Goal: Find specific page/section: Find specific page/section

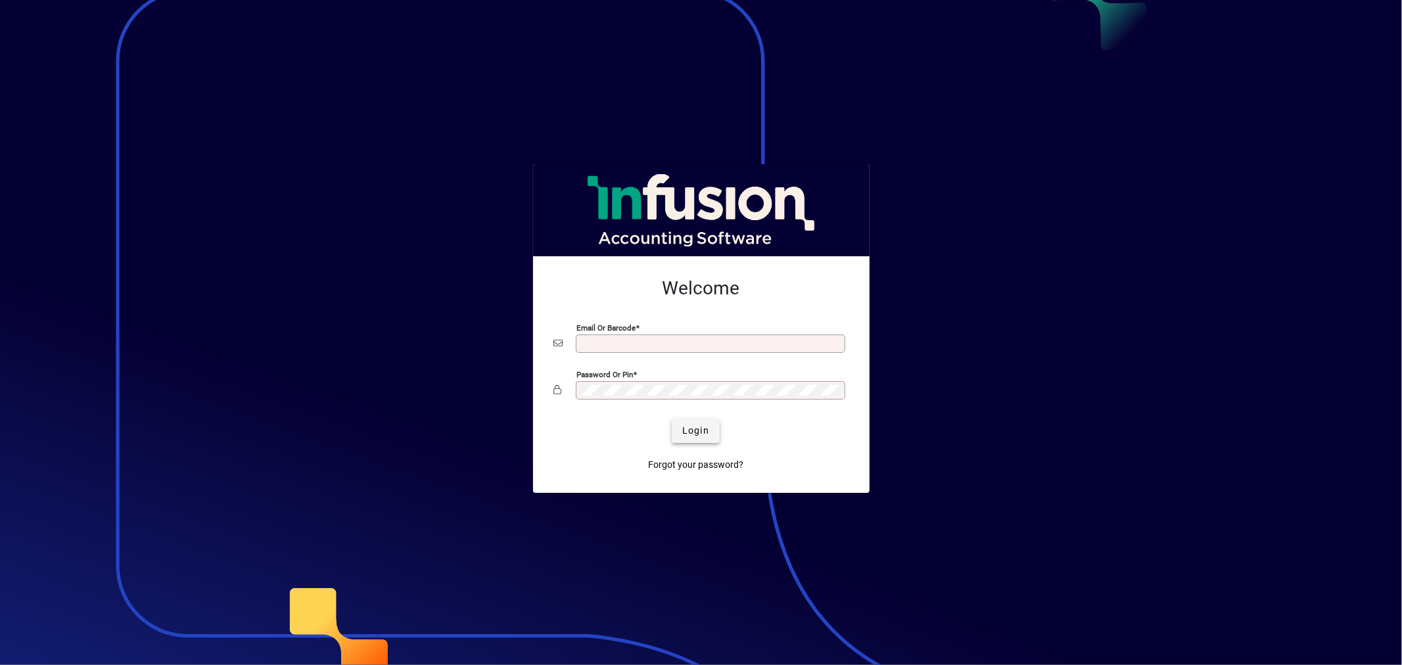
type input "**********"
click at [701, 426] on span "Login" at bounding box center [695, 431] width 27 height 14
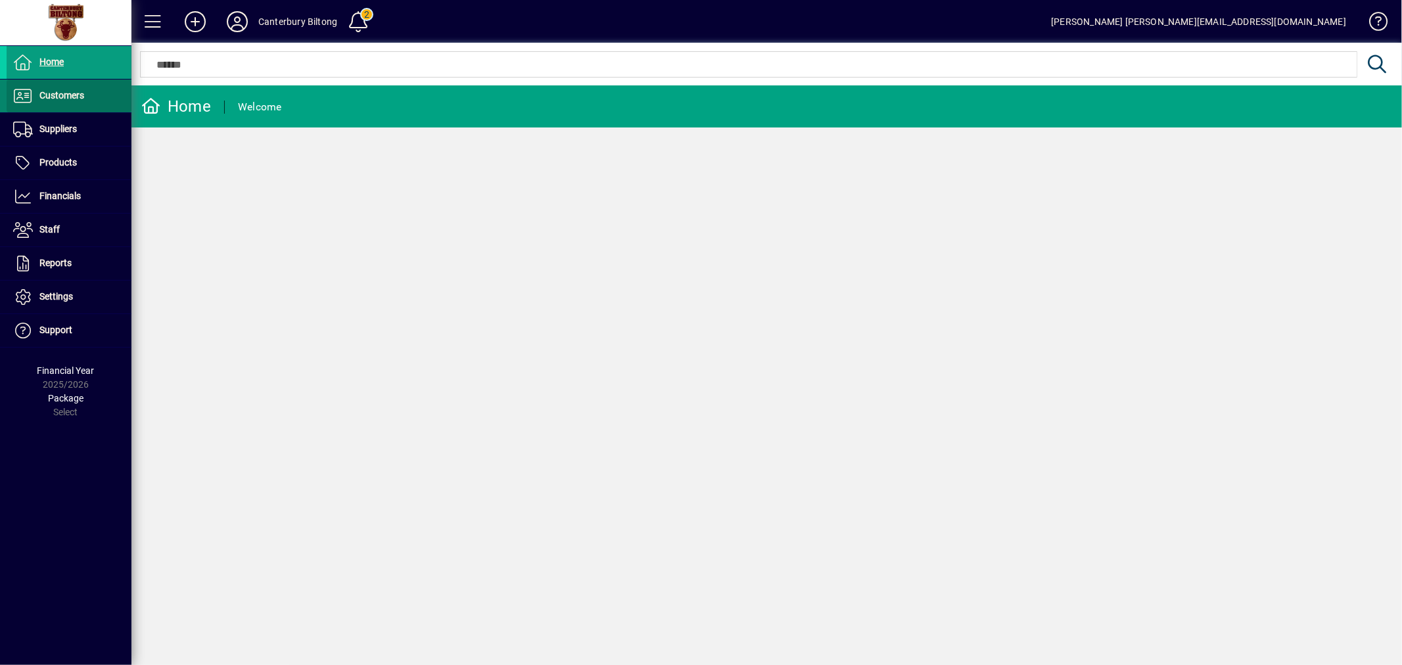
click at [71, 90] on span "Customers" at bounding box center [61, 95] width 45 height 11
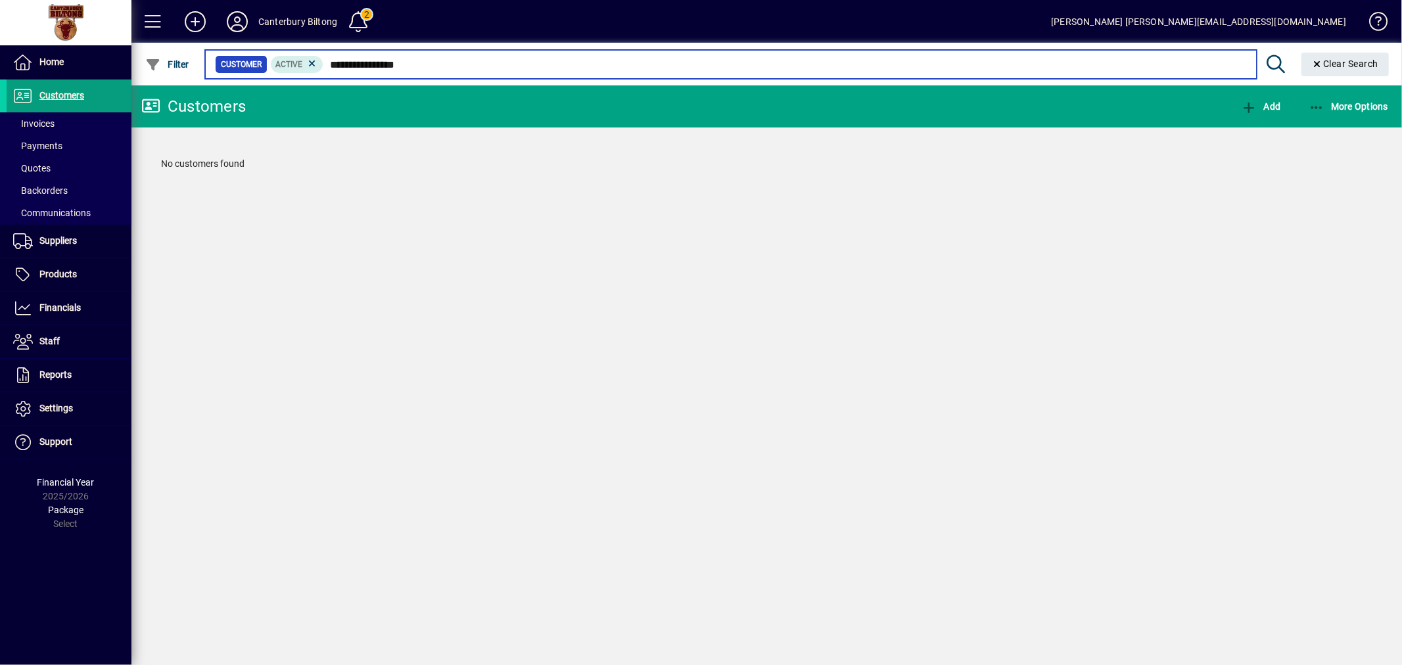
type input "**********"
